Goal: Task Accomplishment & Management: Use online tool/utility

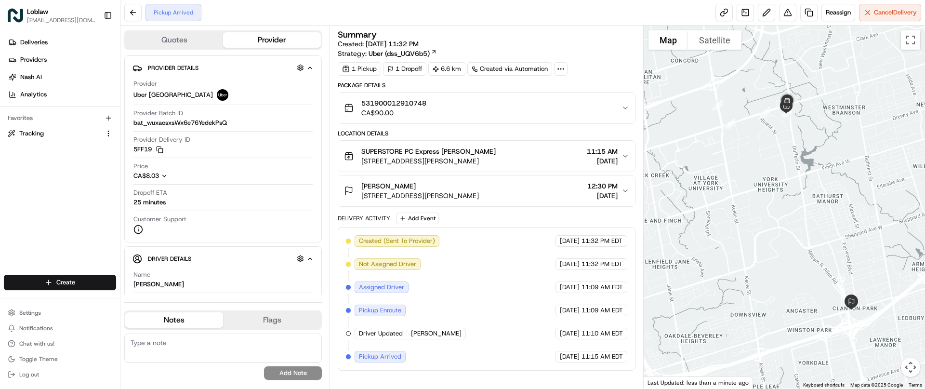
click at [137, 10] on button at bounding box center [132, 12] width 17 height 17
click at [129, 10] on button at bounding box center [132, 12] width 17 height 17
